Goal: Task Accomplishment & Management: Manage account settings

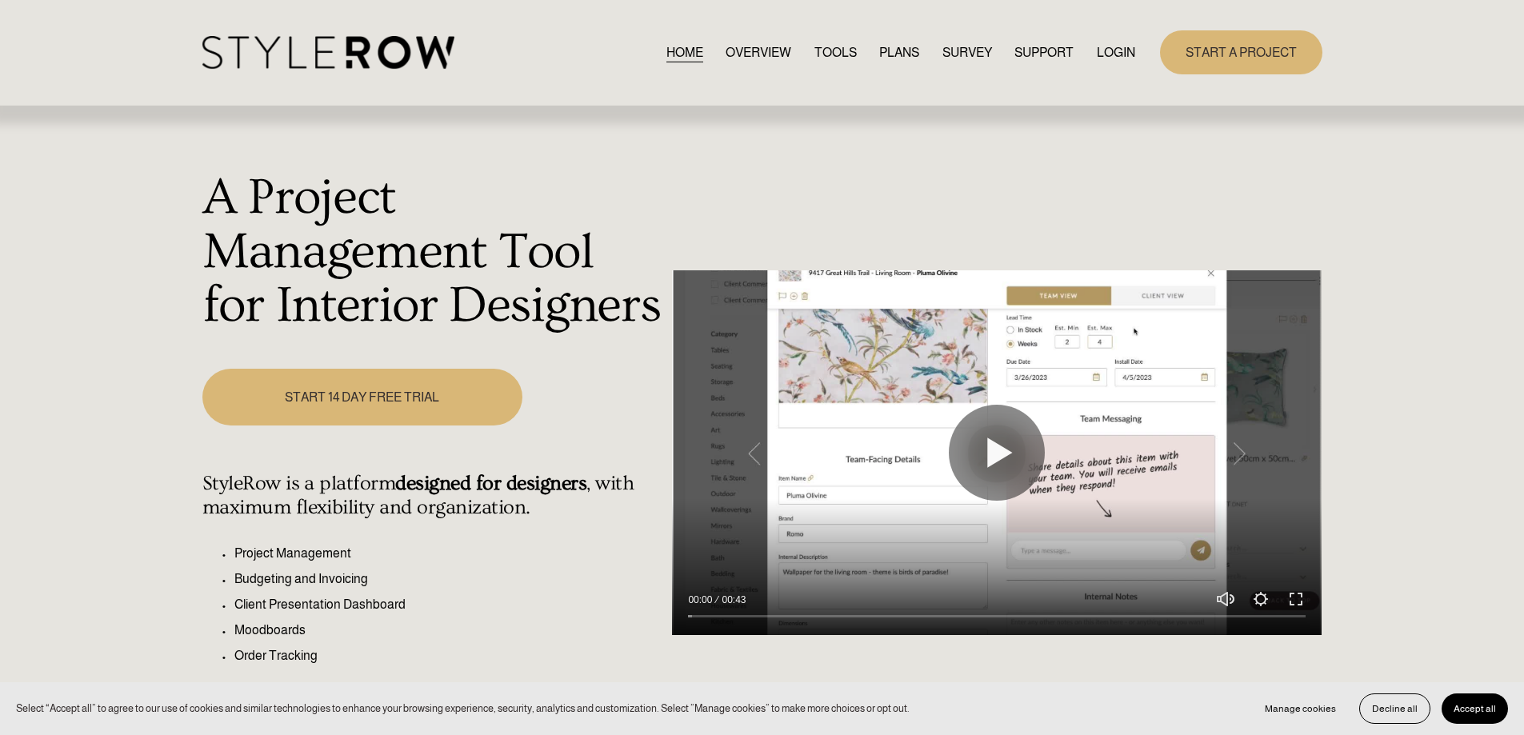
click at [1122, 47] on link "LOGIN" at bounding box center [1115, 53] width 38 height 22
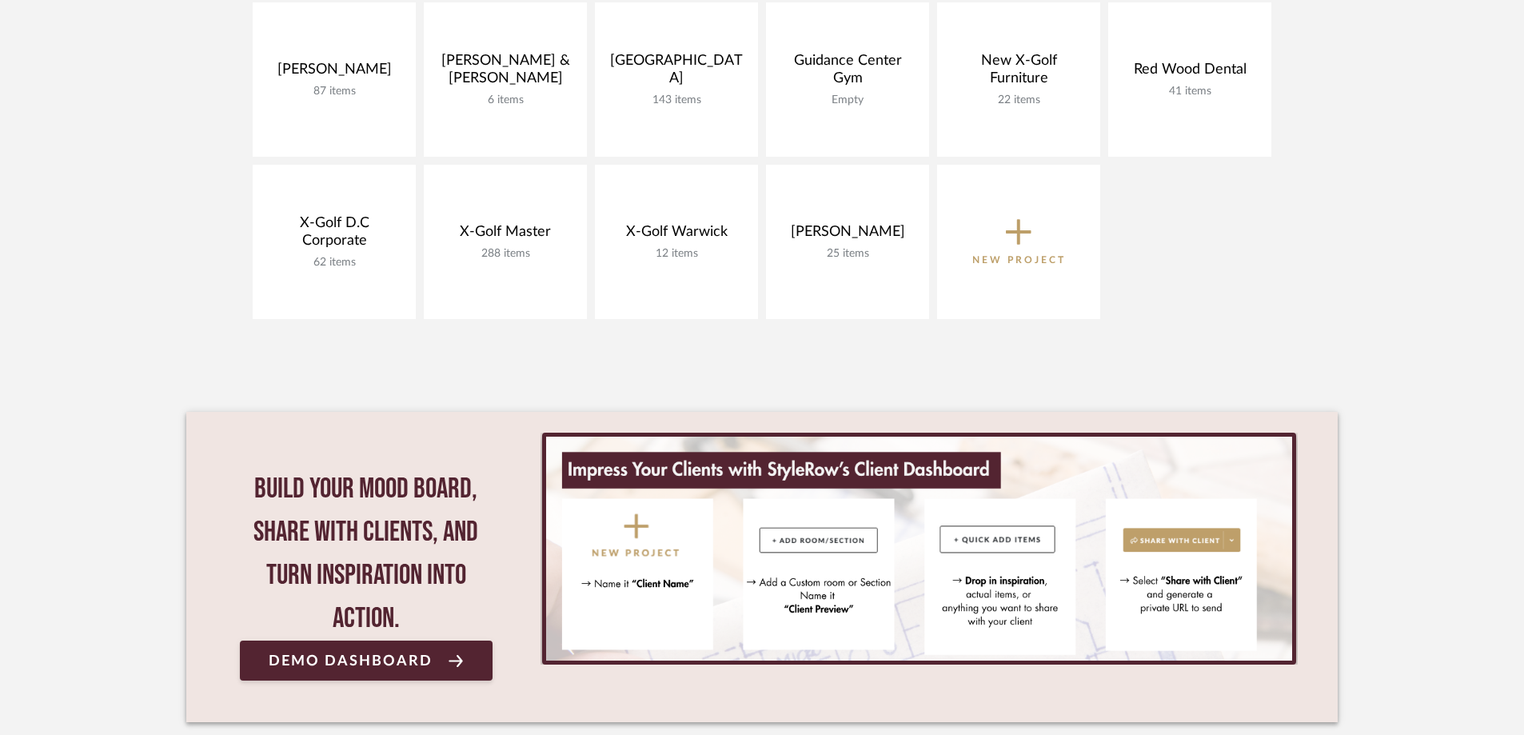
scroll to position [495, 0]
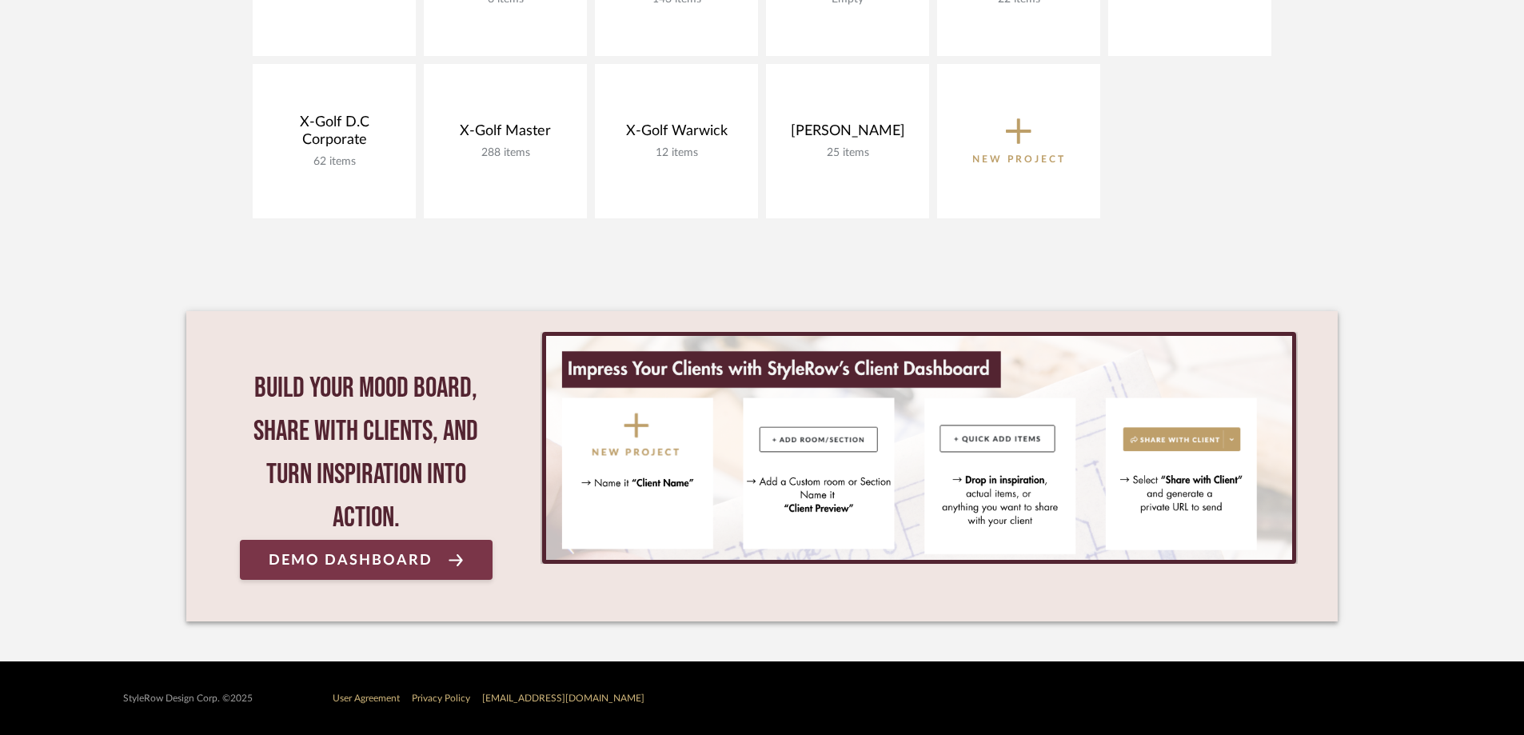
click at [367, 564] on span "Demo Dashboard" at bounding box center [351, 560] width 164 height 15
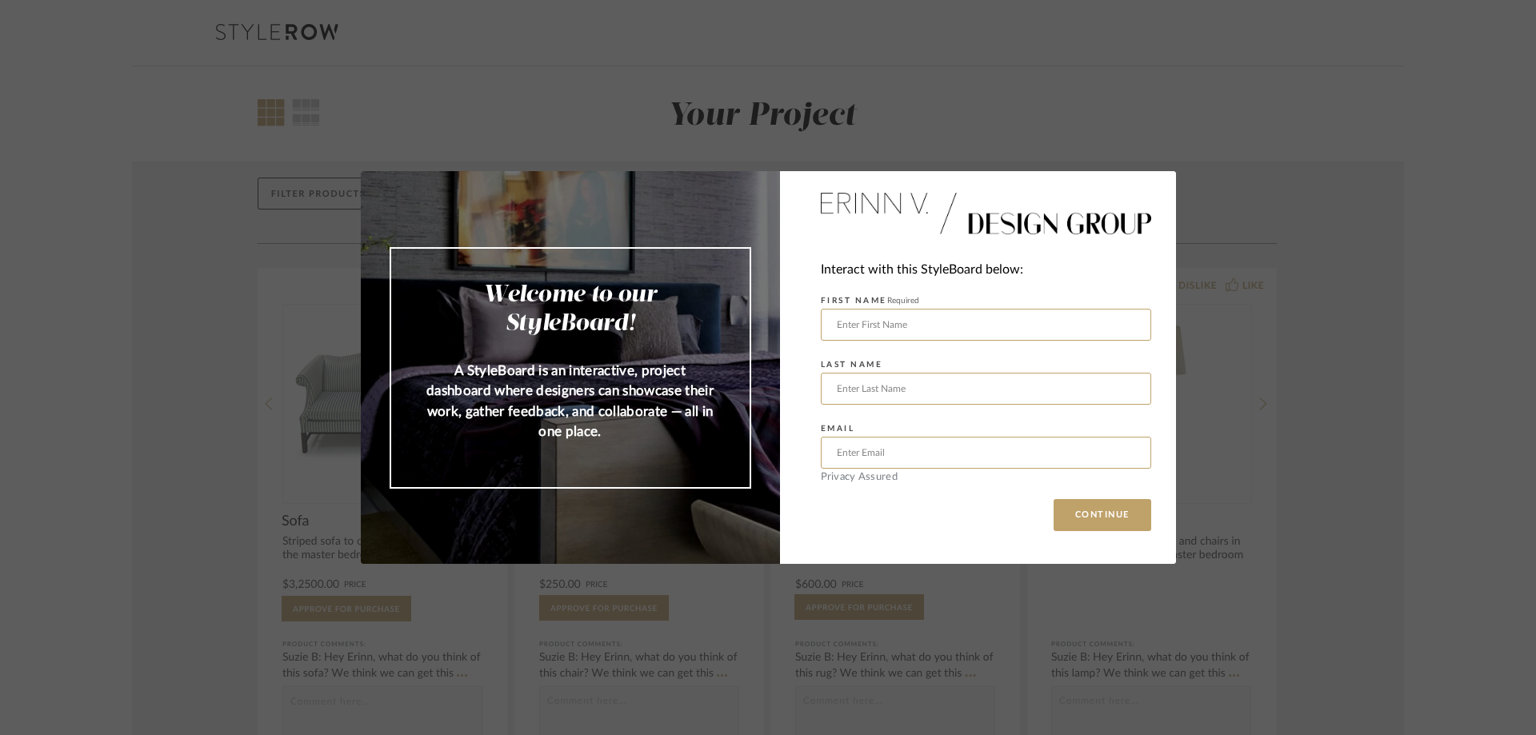
click at [1298, 97] on div "Welcome to our StyleBoard! A StyleBoard is an interactive, project dashboard wh…" at bounding box center [768, 367] width 1536 height 735
click at [1120, 528] on button "CONTINUE" at bounding box center [1102, 515] width 98 height 32
click at [1016, 136] on div "Welcome to our StyleBoard! A StyleBoard is an interactive, project dashboard wh…" at bounding box center [768, 367] width 1536 height 735
click at [715, 46] on div "Welcome to our StyleBoard! A StyleBoard is an interactive, project dashboard wh…" at bounding box center [768, 367] width 1536 height 735
drag, startPoint x: 367, startPoint y: 211, endPoint x: 706, endPoint y: 189, distance: 339.8
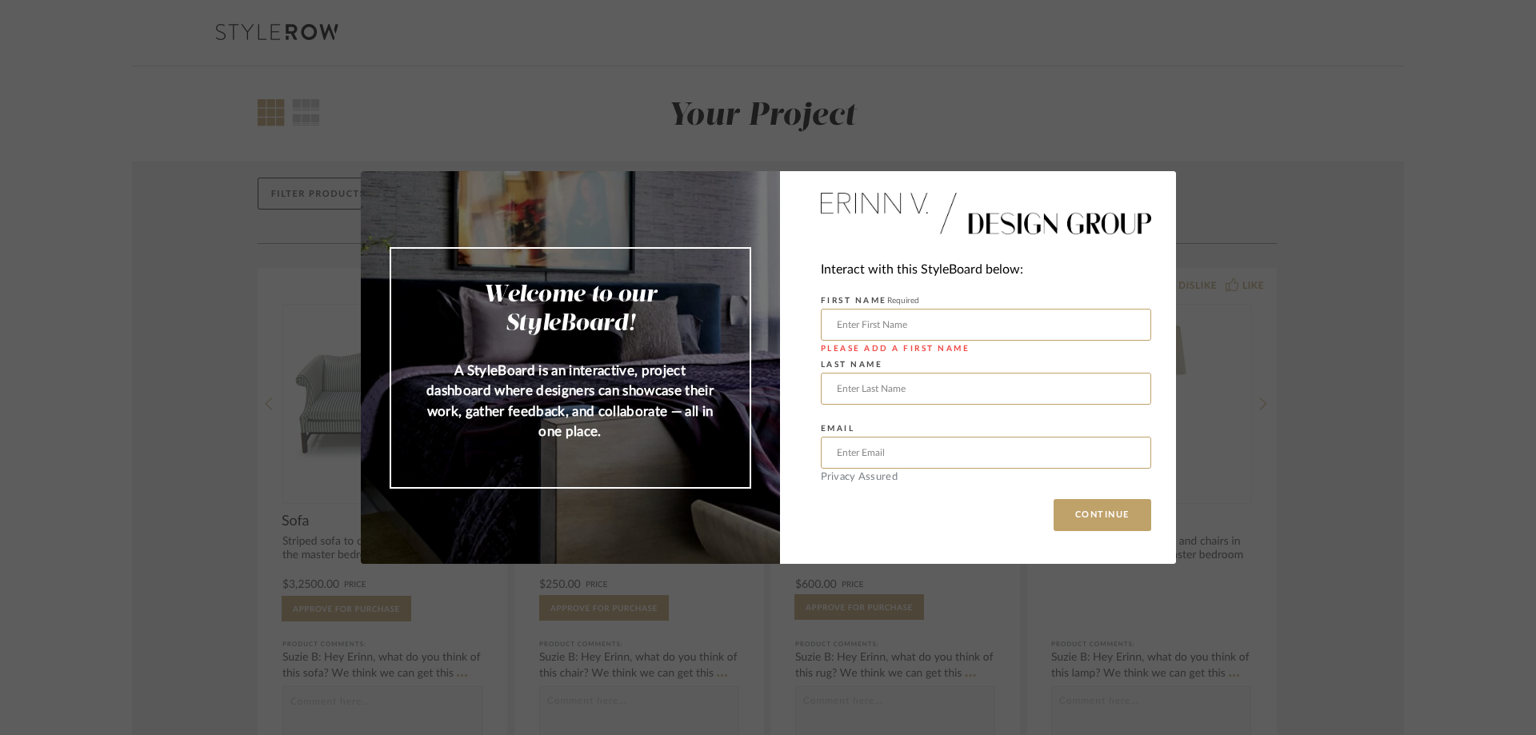
click at [374, 209] on div "Welcome to our StyleBoard! A StyleBoard is an interactive, project dashboard wh…" at bounding box center [570, 367] width 419 height 393
drag, startPoint x: 1146, startPoint y: 162, endPoint x: 1124, endPoint y: 177, distance: 26.0
click at [1139, 167] on div "Welcome to our StyleBoard! A StyleBoard is an interactive, project dashboard wh…" at bounding box center [768, 367] width 1536 height 735
click at [865, 328] on input "text" at bounding box center [986, 325] width 330 height 32
type input "Natalie"
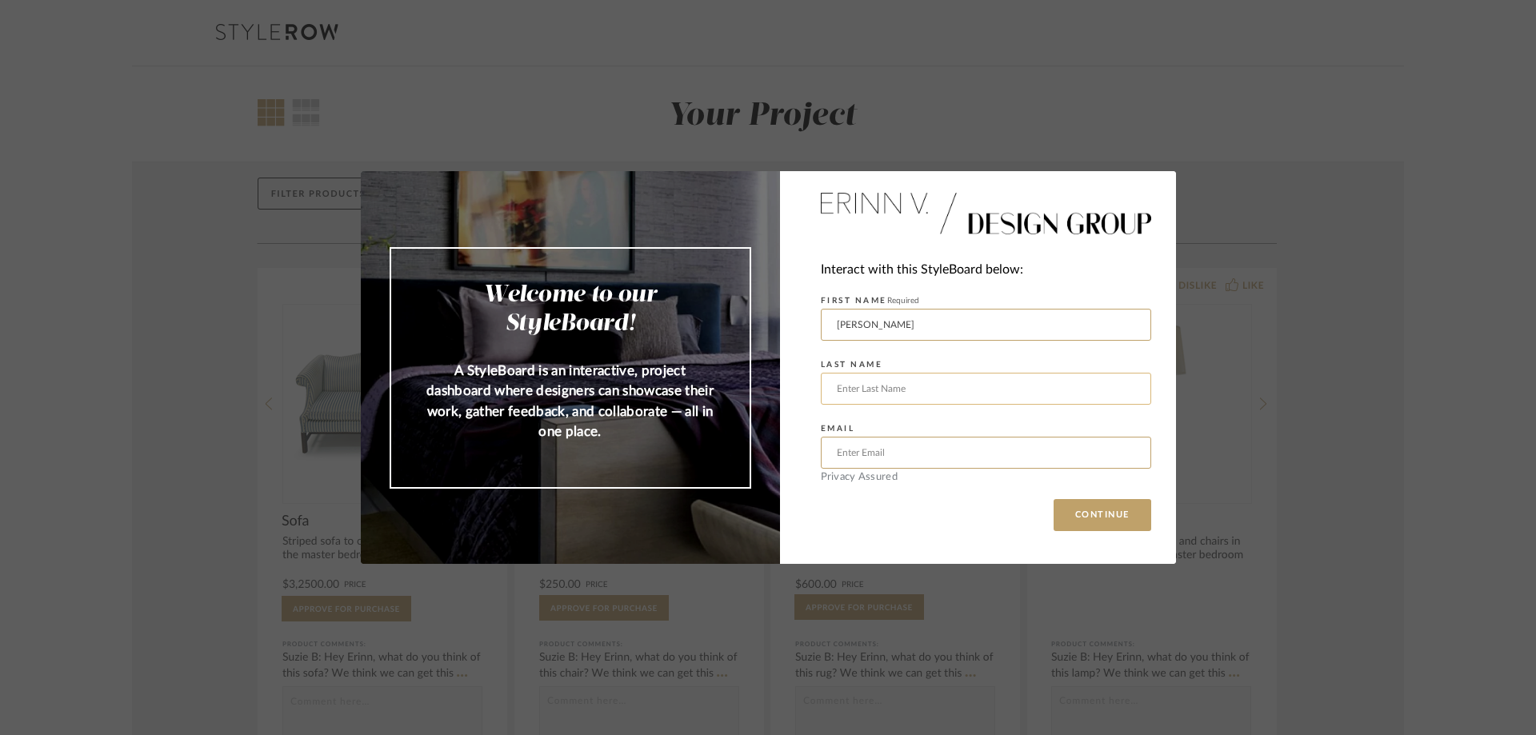
click at [900, 394] on input "text" at bounding box center [986, 389] width 330 height 32
type input "MacQuarrie"
click at [928, 457] on input "text" at bounding box center [986, 453] width 330 height 32
type input "natalie@homespunfurniture.com"
click at [1104, 504] on button "CONTINUE" at bounding box center [1102, 515] width 98 height 32
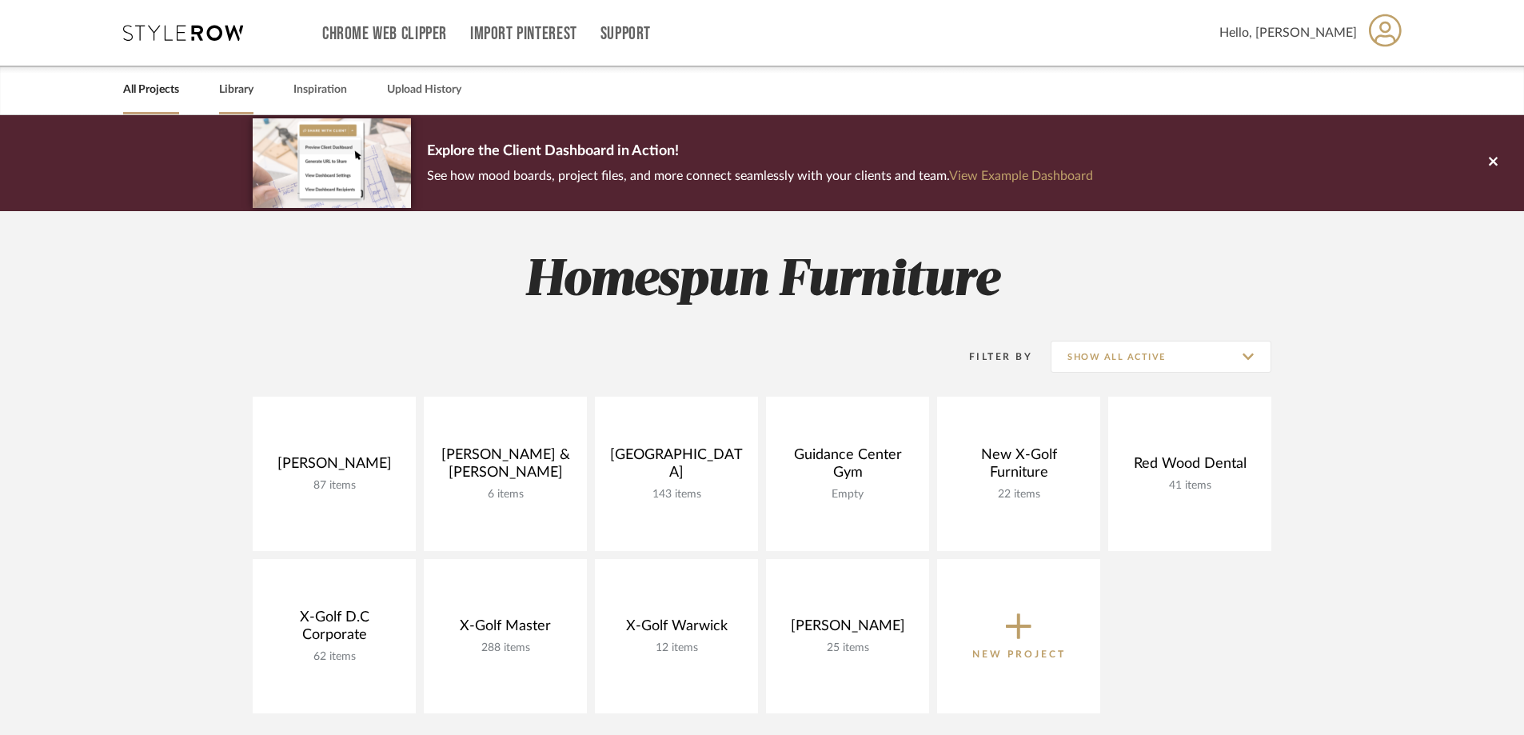
click at [242, 88] on link "Library" at bounding box center [236, 90] width 34 height 22
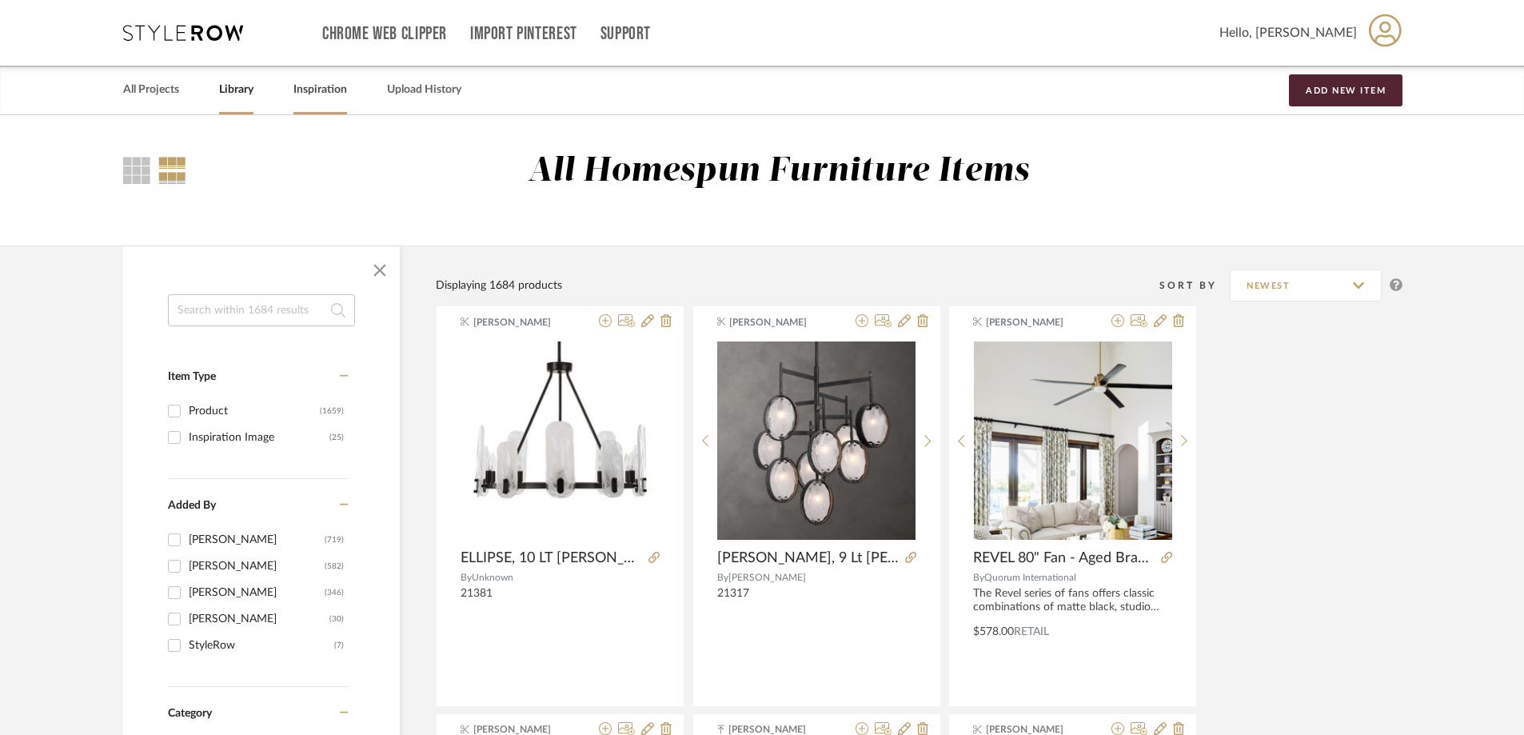
click at [320, 82] on link "Inspiration" at bounding box center [321, 90] width 54 height 22
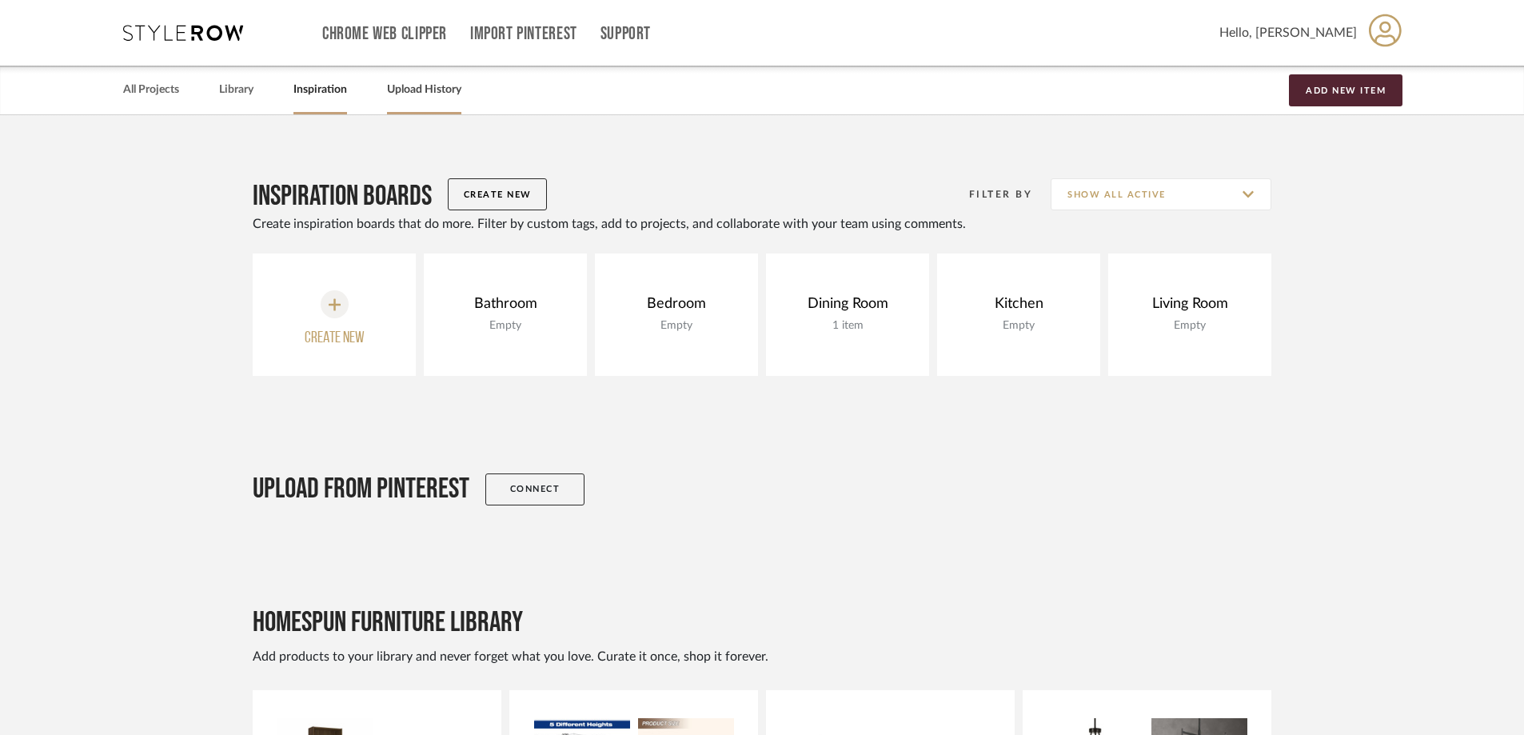
click at [422, 93] on link "Upload History" at bounding box center [424, 90] width 74 height 22
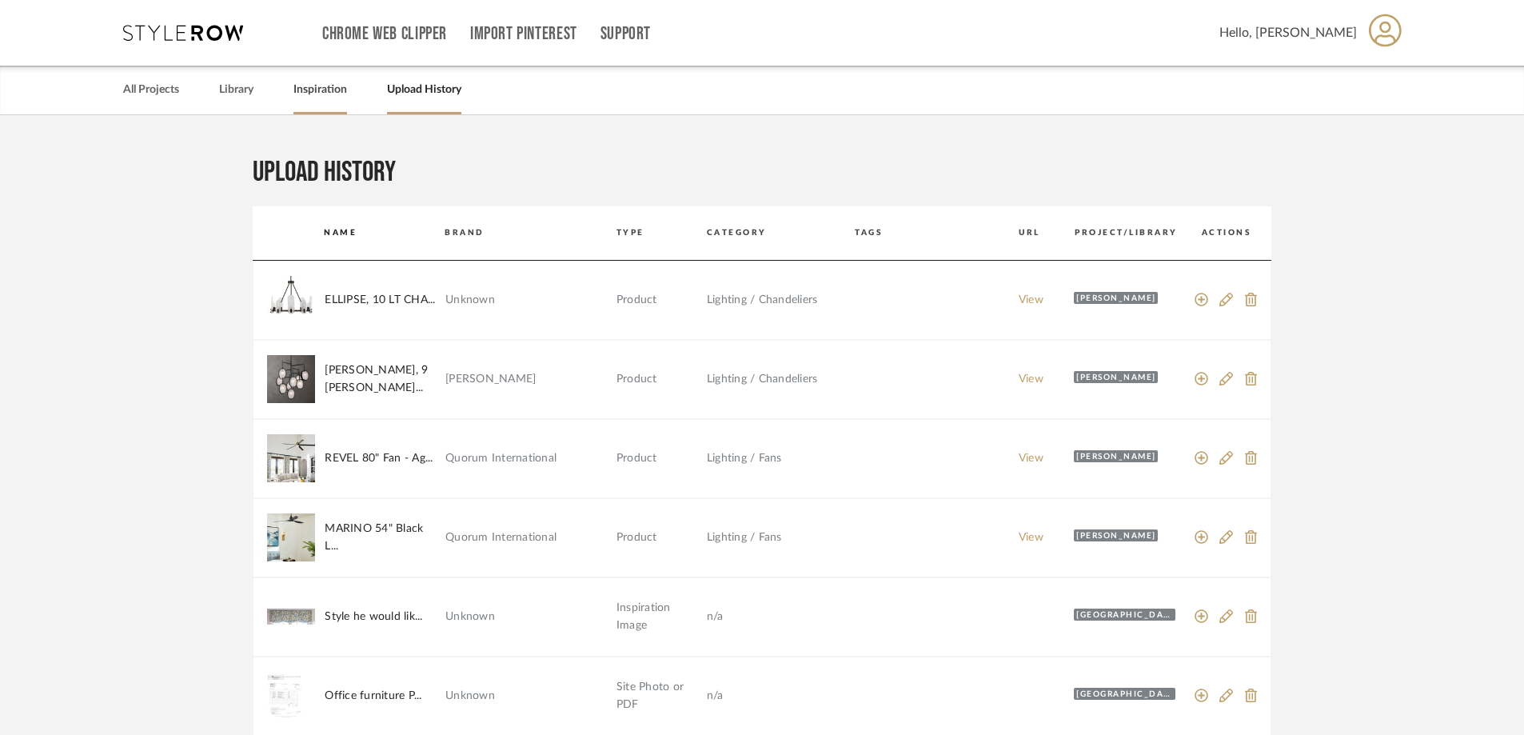
click at [334, 98] on link "Inspiration" at bounding box center [321, 90] width 54 height 22
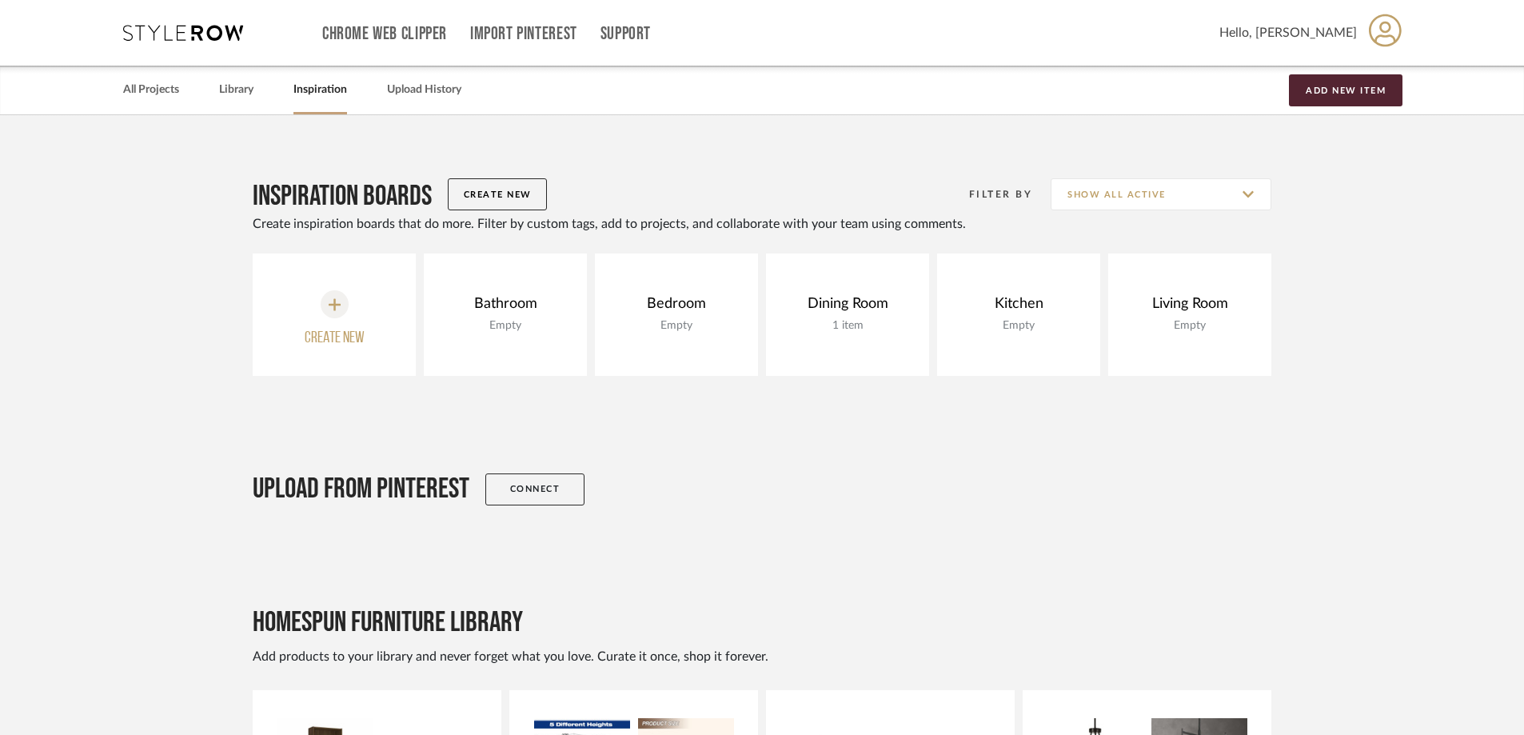
click at [320, 302] on button "Create new" at bounding box center [334, 315] width 163 height 122
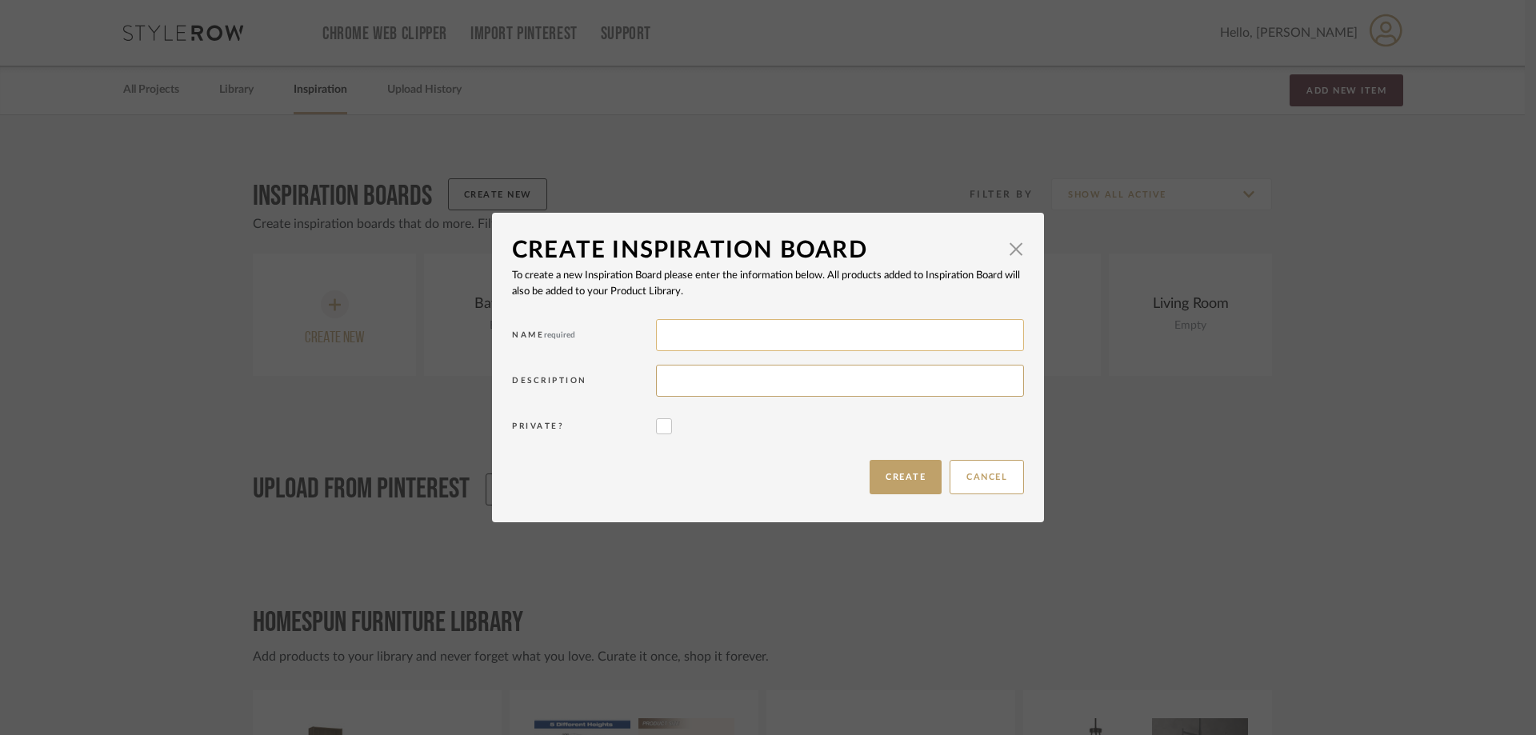
click at [689, 337] on input at bounding box center [840, 335] width 368 height 32
type input "[PERSON_NAME]"
click at [697, 389] on input at bounding box center [840, 381] width 368 height 32
type input "D"
type input "Flooring"
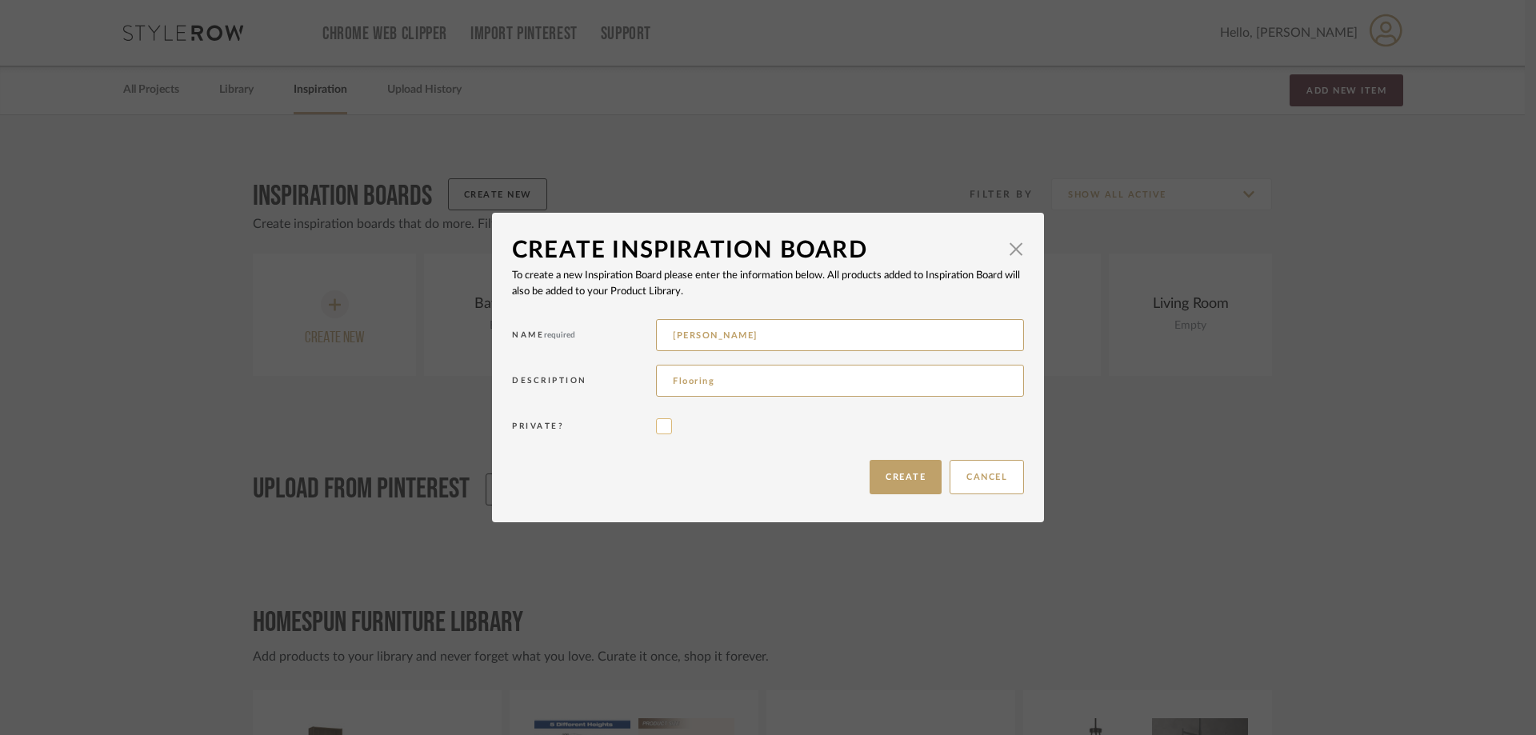
click at [656, 428] on input "checkbox" at bounding box center [664, 426] width 16 height 16
checkbox input "true"
click at [918, 485] on button "Create" at bounding box center [905, 477] width 72 height 34
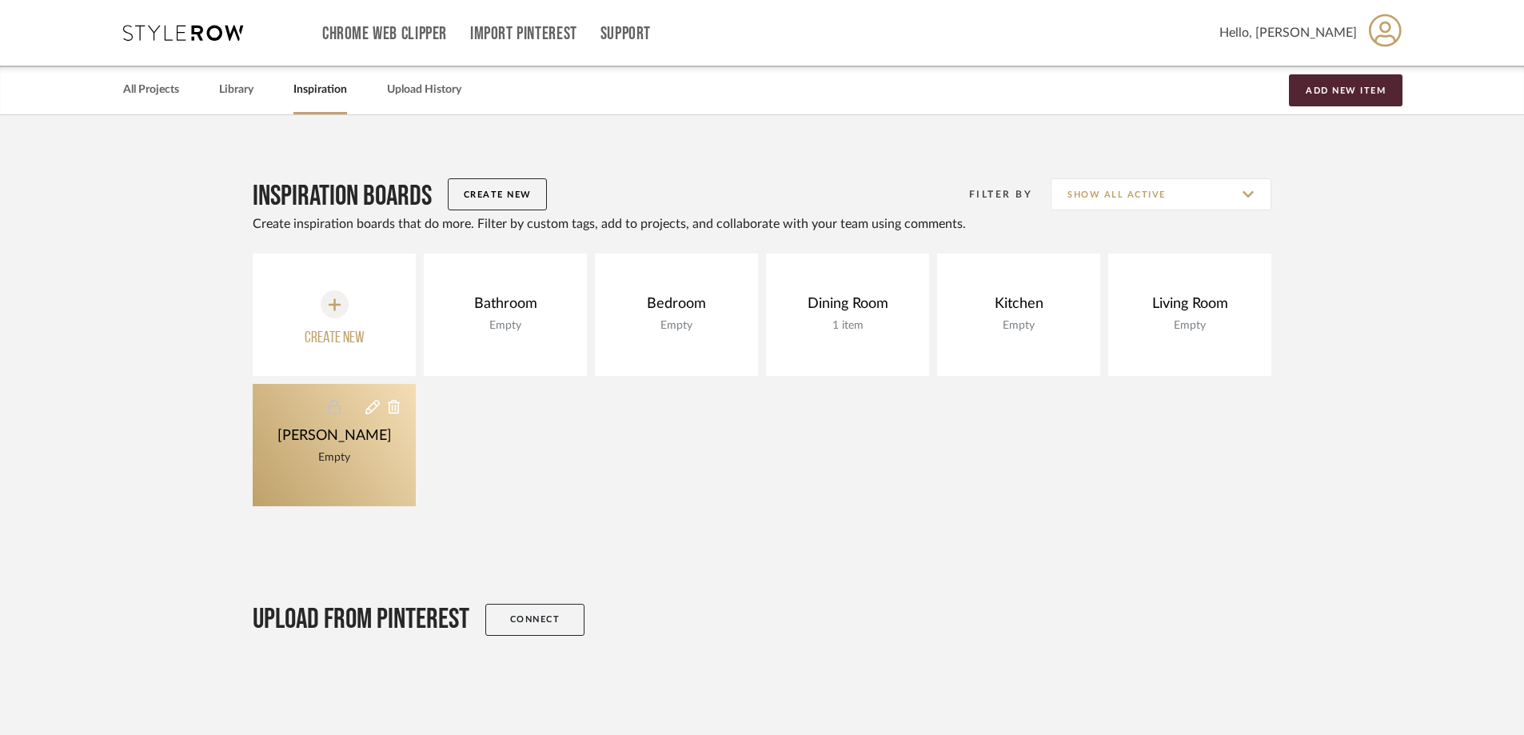
click at [357, 471] on link "[PERSON_NAME] Empty" at bounding box center [334, 445] width 163 height 122
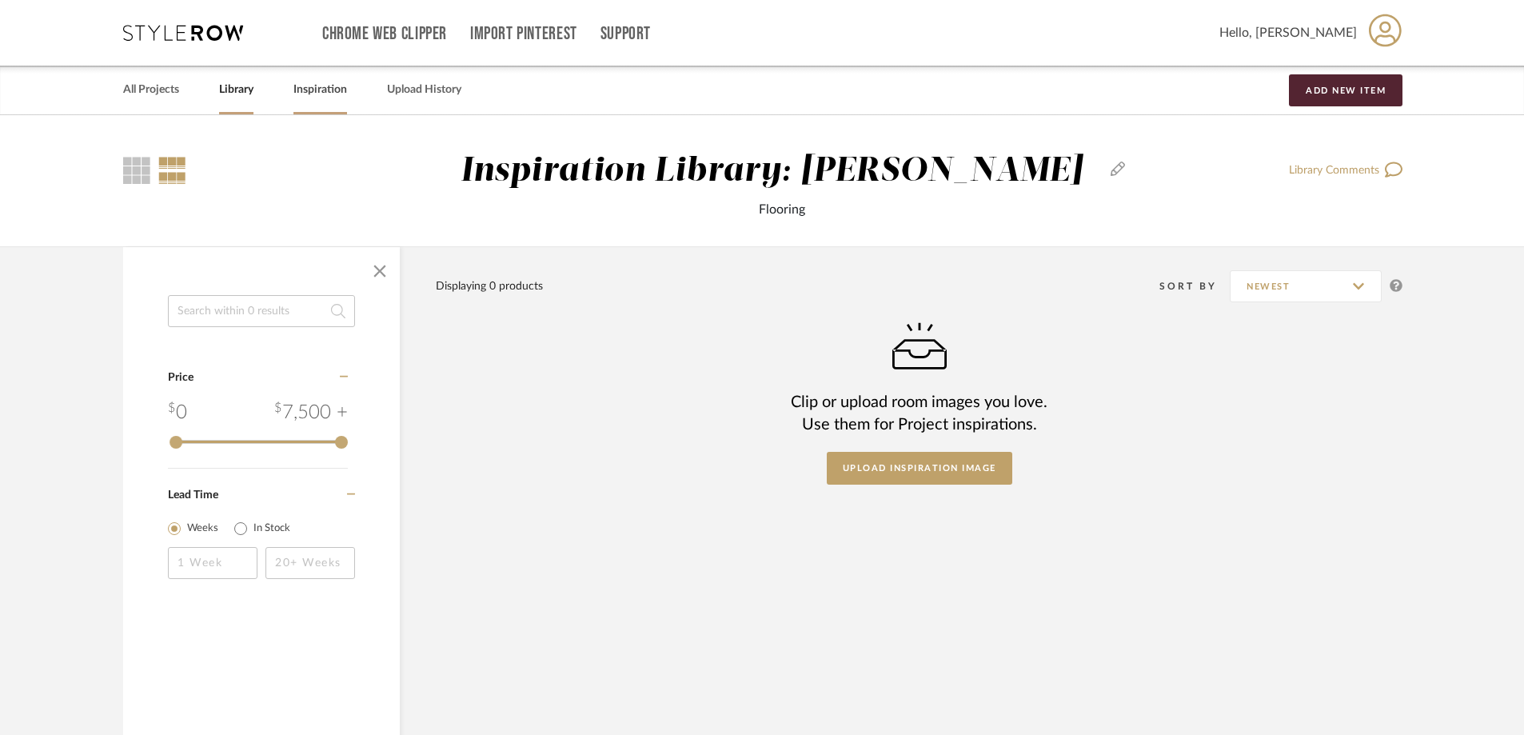
click at [322, 82] on link "Inspiration" at bounding box center [321, 90] width 54 height 22
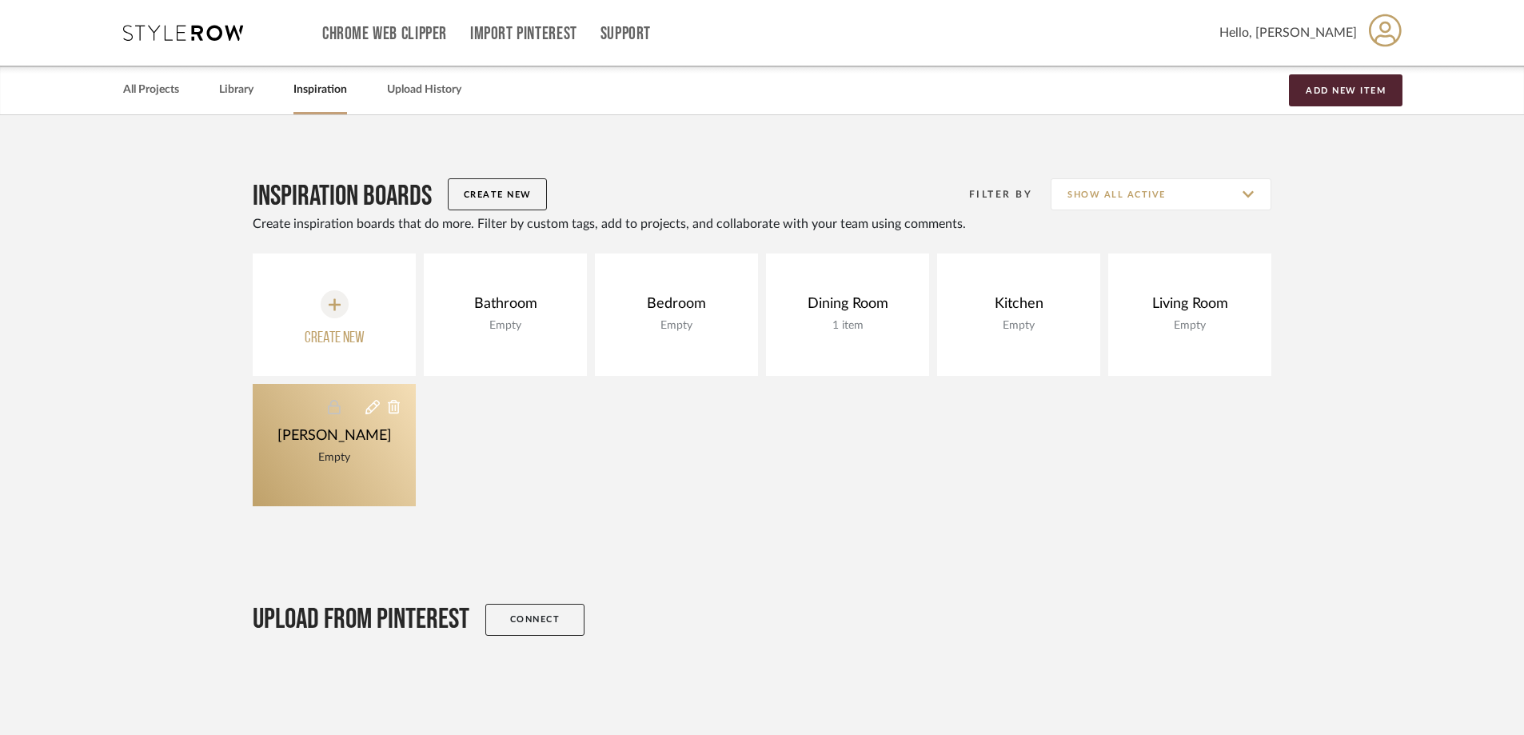
click at [341, 445] on div "[PERSON_NAME] Empty" at bounding box center [335, 446] width 122 height 39
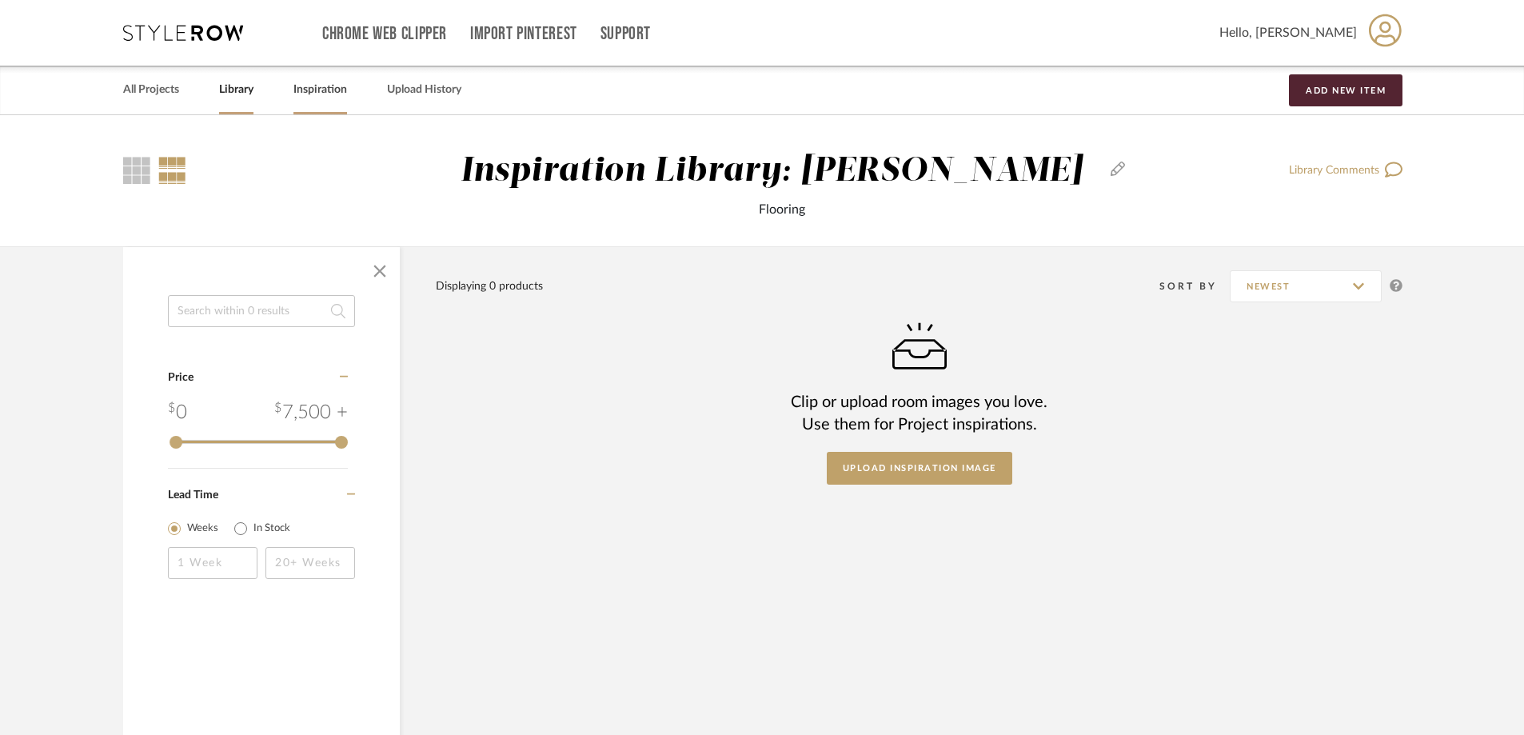
click at [334, 95] on link "Inspiration" at bounding box center [321, 90] width 54 height 22
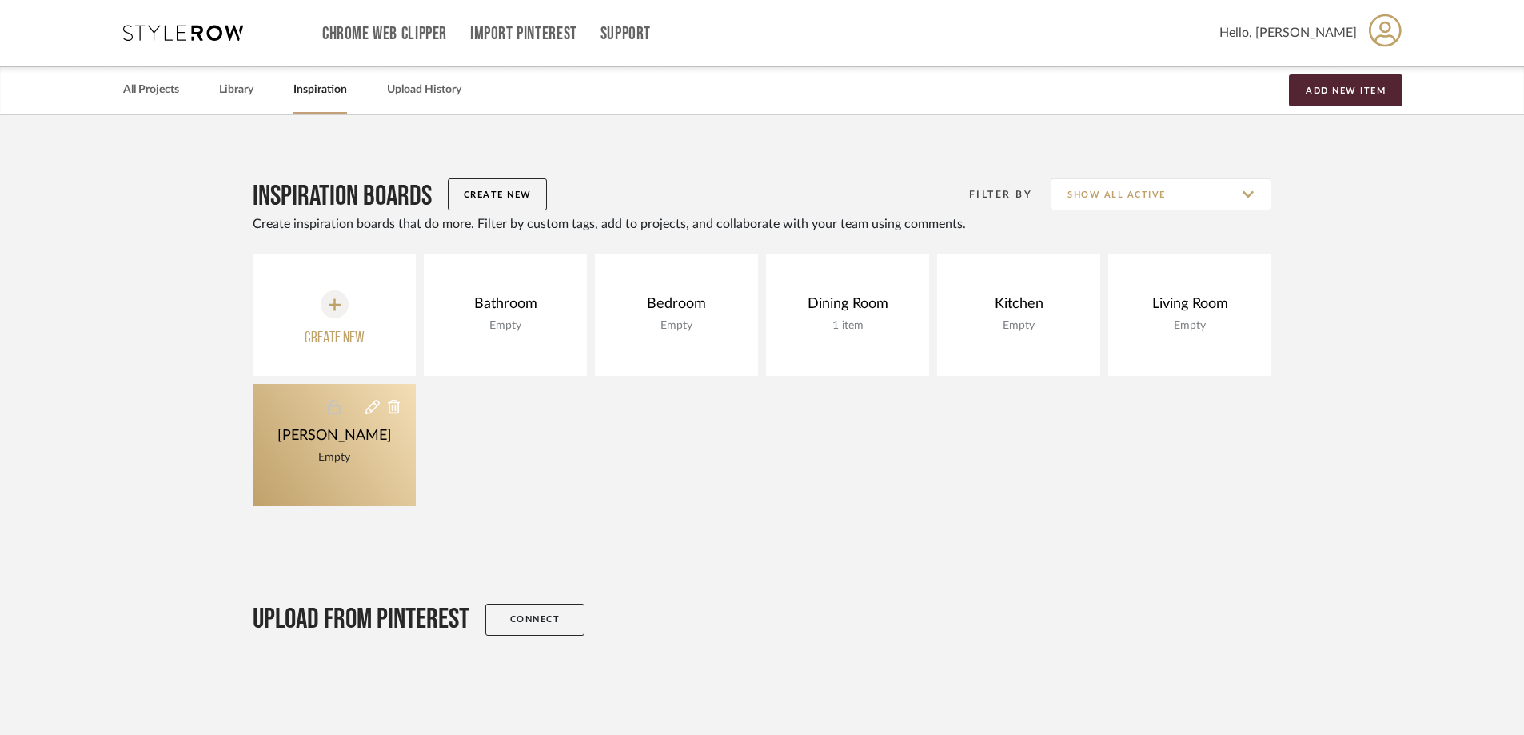
click at [394, 405] on icon at bounding box center [394, 407] width 12 height 14
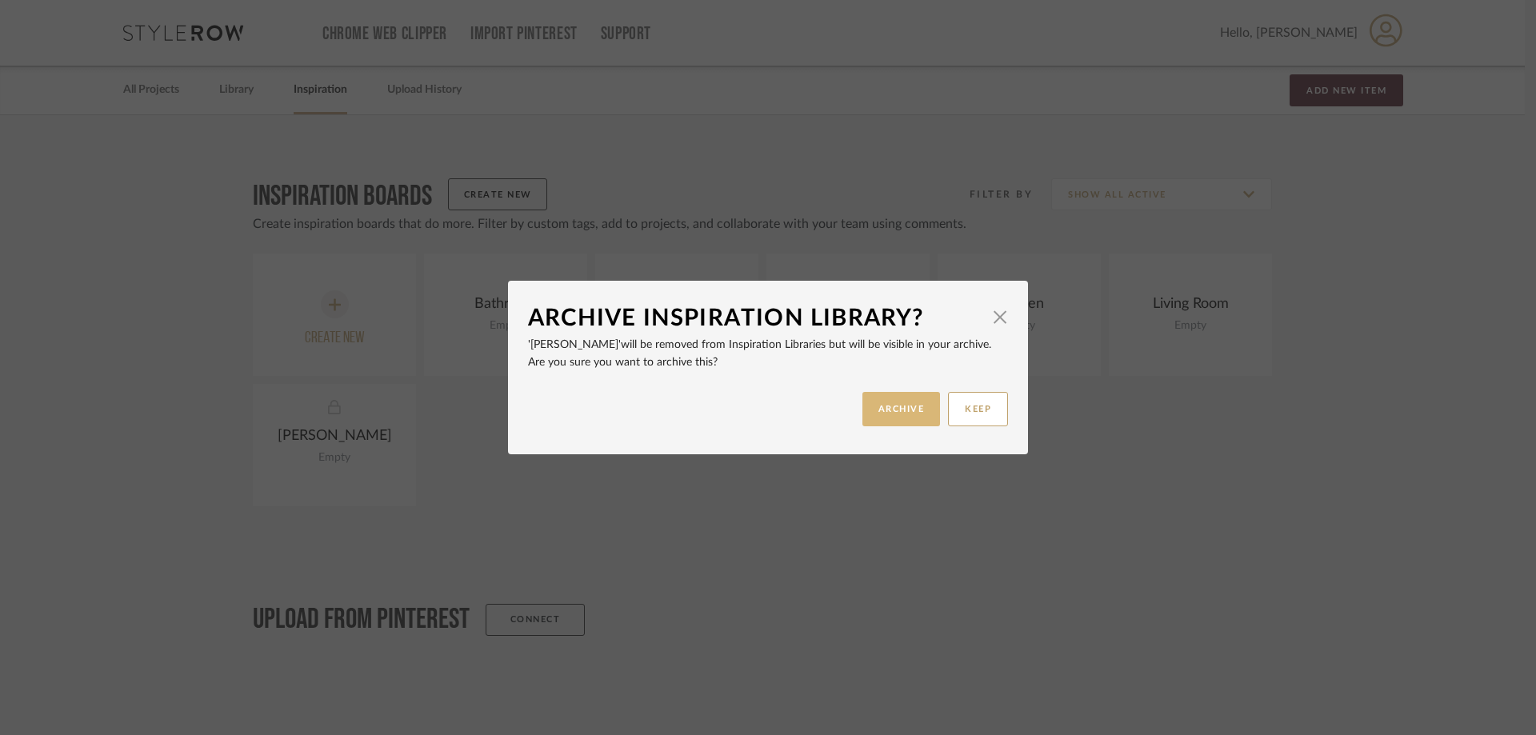
click at [913, 417] on button "ARCHIVE" at bounding box center [901, 409] width 78 height 34
